Goal: Check status

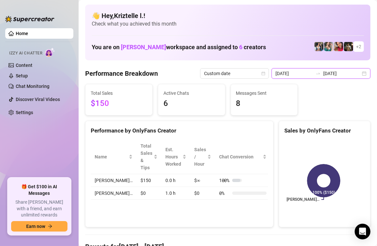
click at [306, 72] on input "[DATE]" at bounding box center [294, 73] width 37 height 7
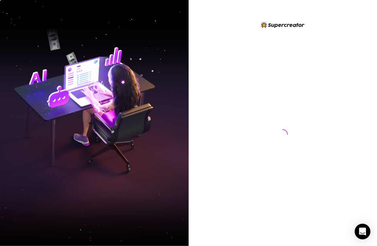
click at [227, 48] on div at bounding box center [283, 128] width 146 height 214
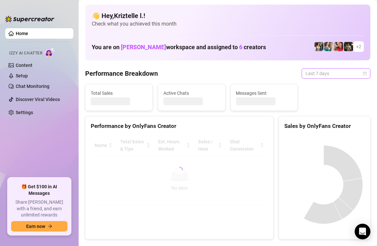
click at [314, 72] on span "Last 7 days" at bounding box center [336, 74] width 61 height 10
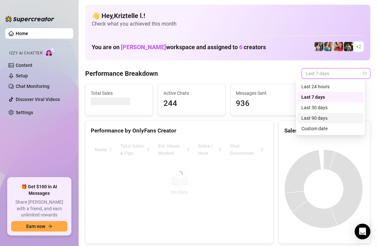
click at [322, 128] on div "Custom date" at bounding box center [331, 128] width 58 height 7
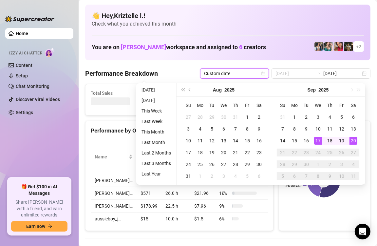
click at [352, 141] on div "20" at bounding box center [354, 141] width 8 height 8
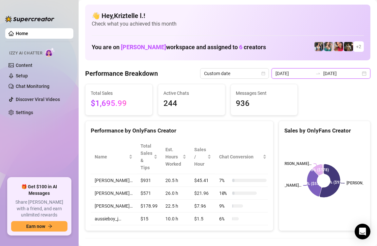
click at [293, 74] on input "[DATE]" at bounding box center [294, 73] width 37 height 7
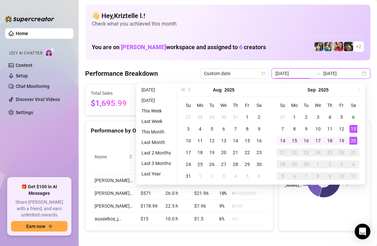
type input "[DATE]"
click at [355, 139] on div "20" at bounding box center [354, 141] width 8 height 8
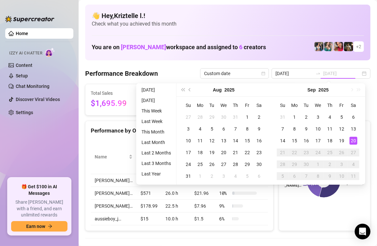
click at [355, 139] on div "20" at bounding box center [354, 141] width 8 height 8
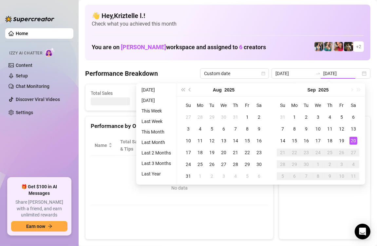
type input "[DATE]"
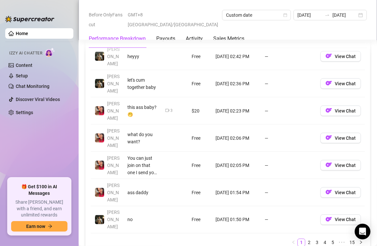
scroll to position [852, 0]
